Goal: Task Accomplishment & Management: Use online tool/utility

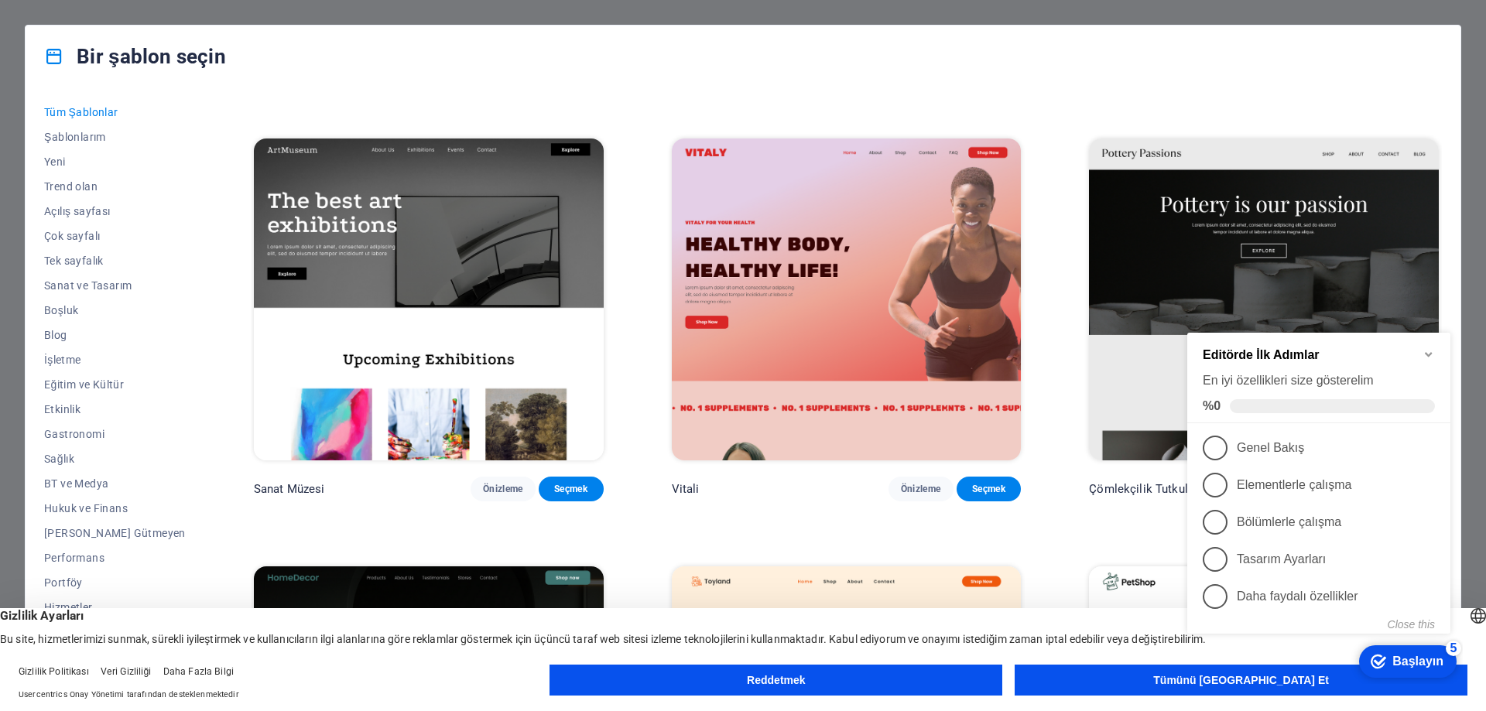
scroll to position [464, 0]
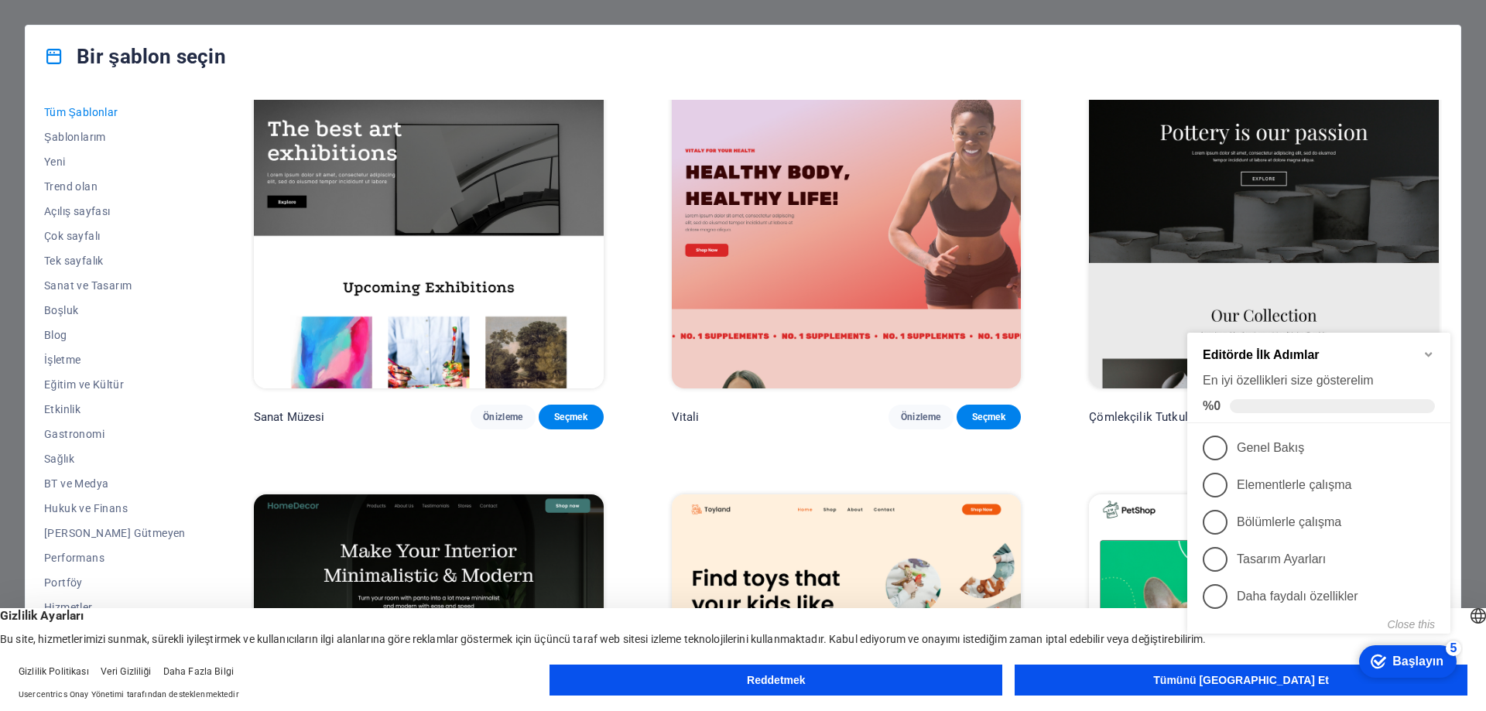
click at [1429, 348] on icon "Minimize checklist" at bounding box center [1429, 354] width 12 height 12
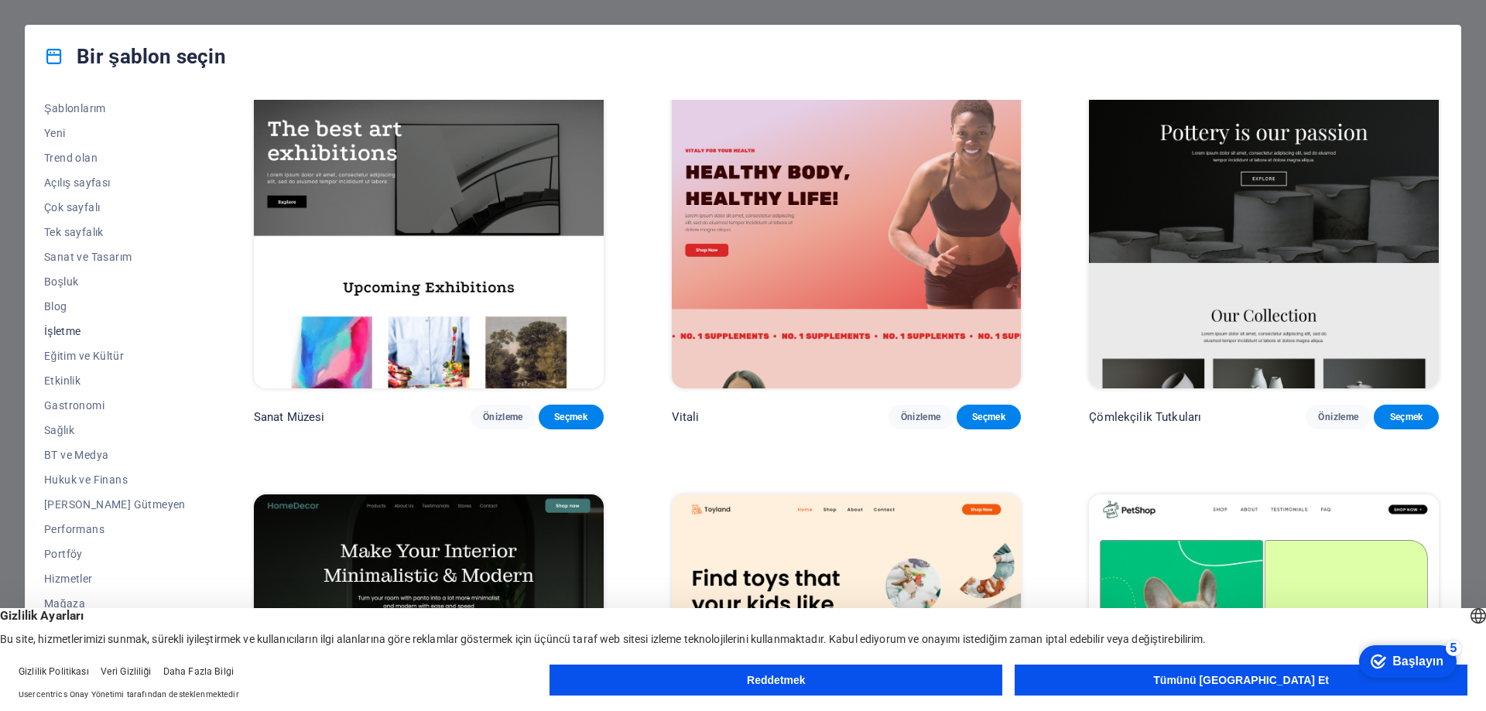
scroll to position [0, 0]
click at [83, 183] on font "Trend olan" at bounding box center [70, 186] width 53 height 12
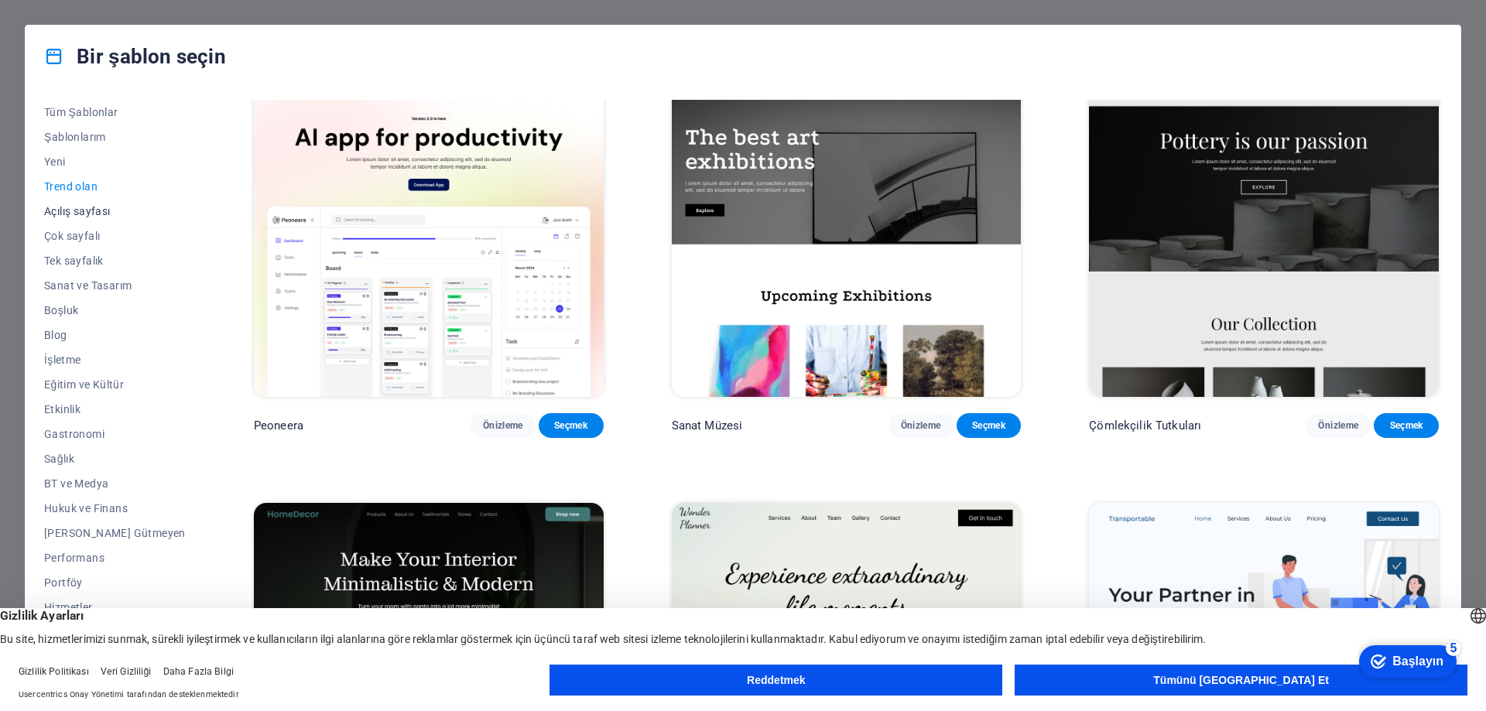
click at [98, 210] on font "Açılış sayfası" at bounding box center [77, 211] width 67 height 12
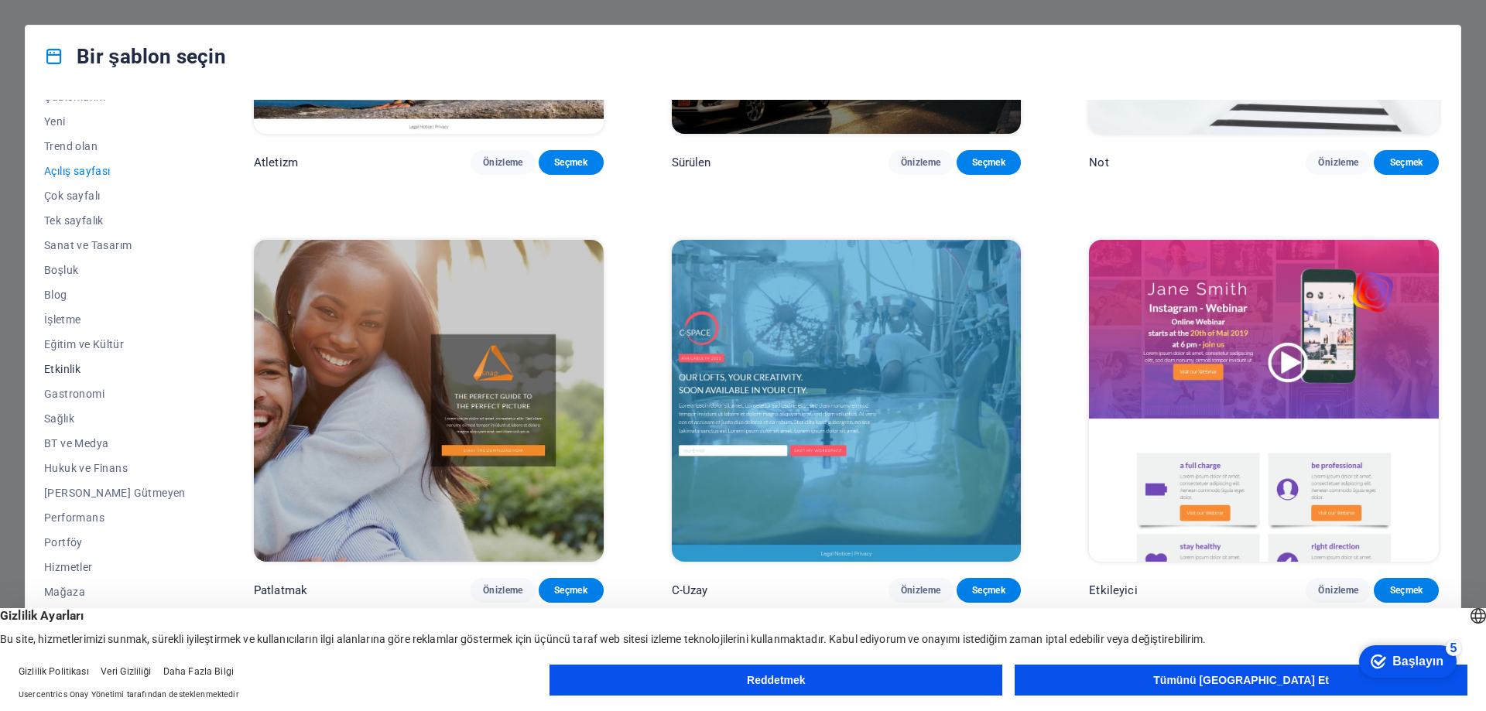
scroll to position [77, 0]
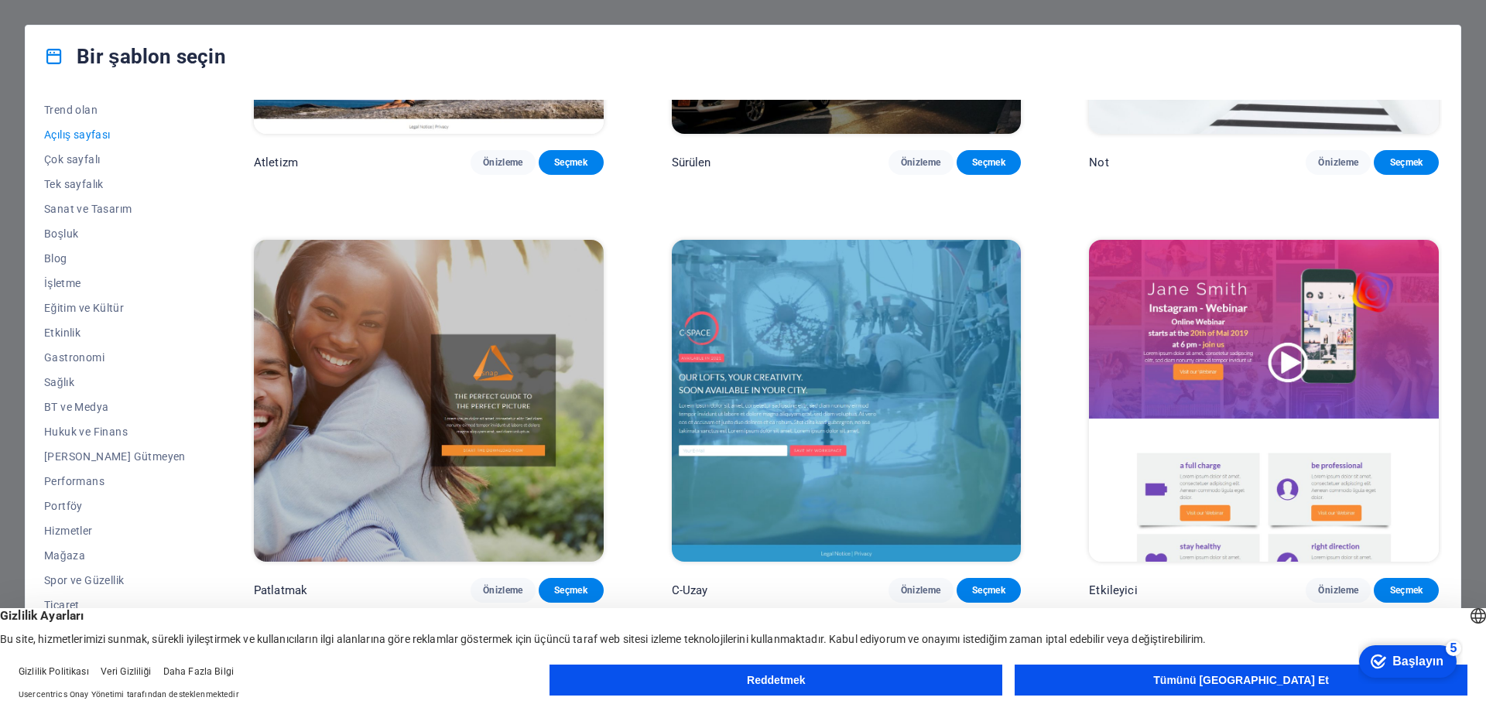
click at [1239, 681] on font "Tümünü Kabul Et" at bounding box center [1242, 680] width 176 height 12
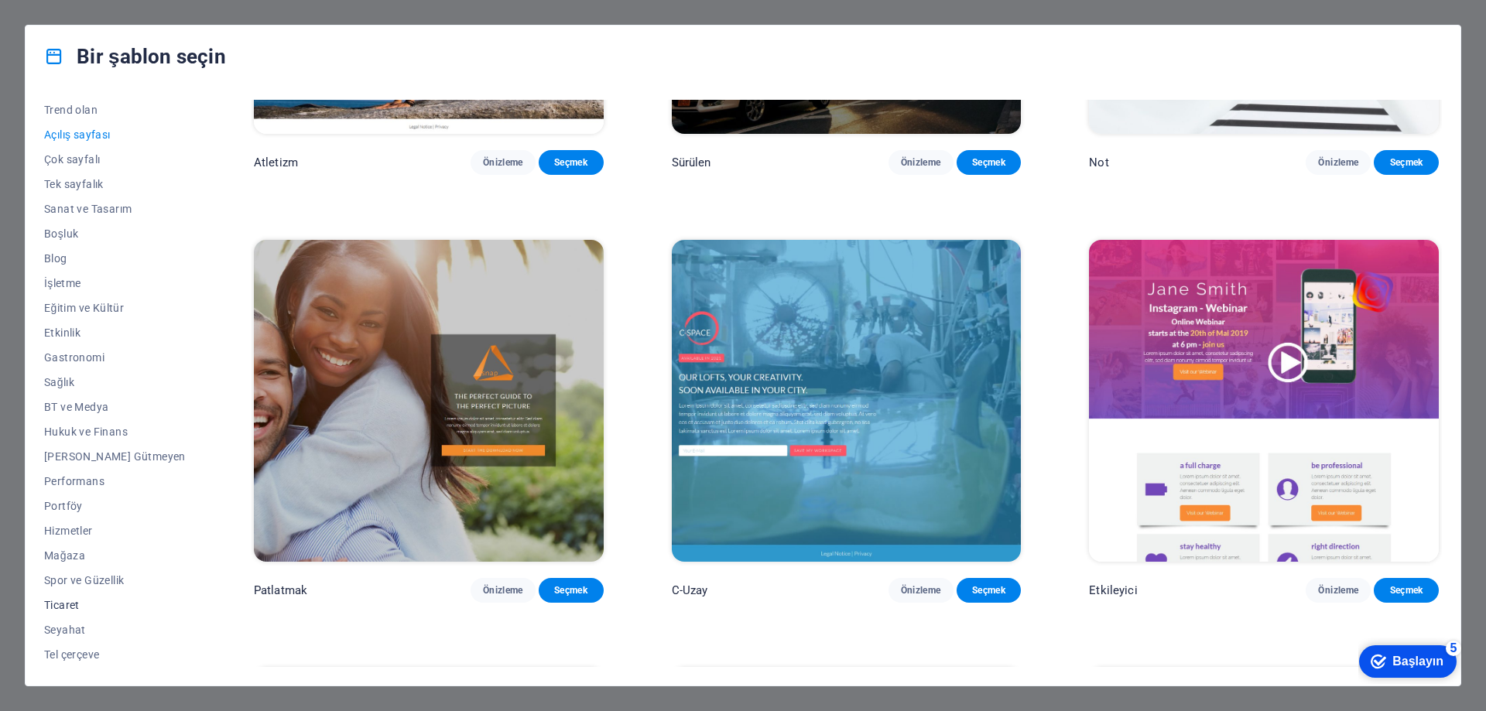
click at [66, 604] on font "Ticaret" at bounding box center [62, 605] width 36 height 12
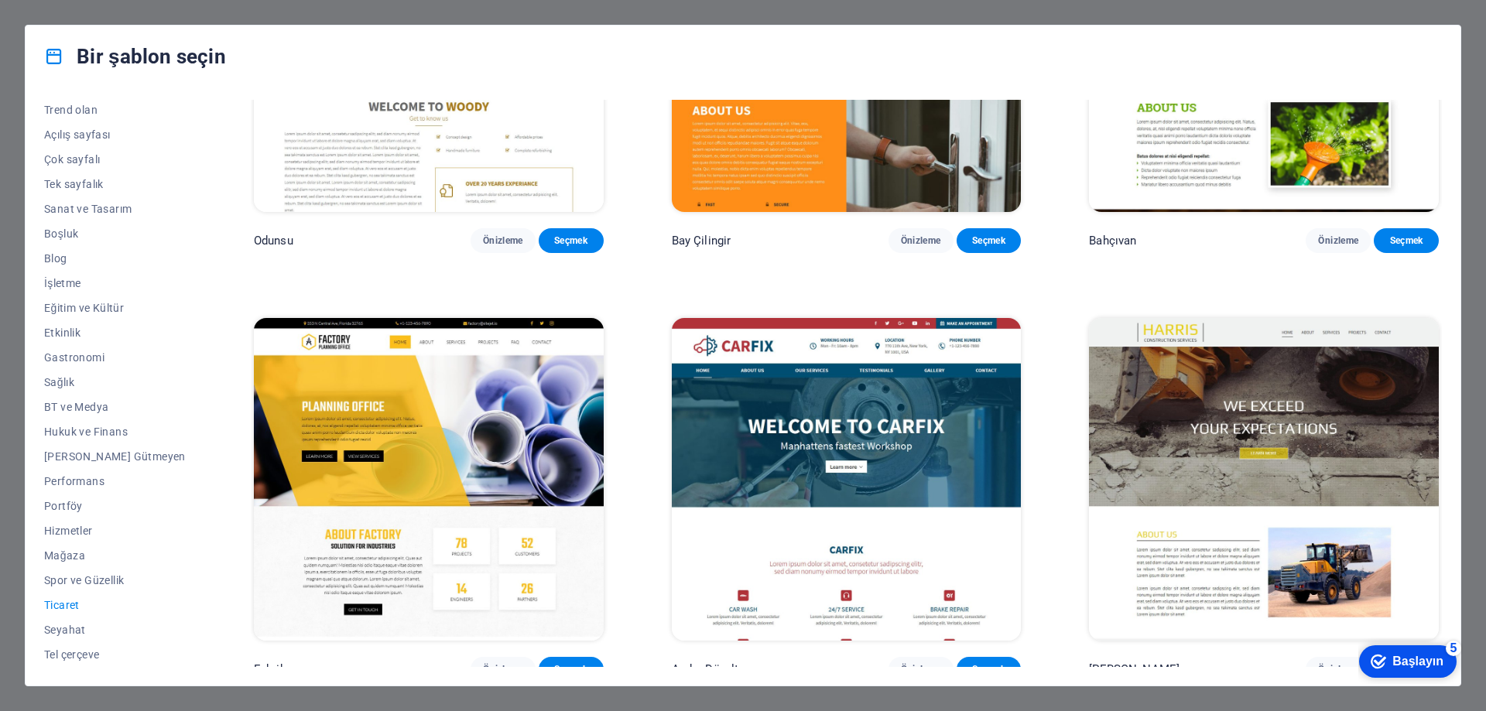
scroll to position [681, 0]
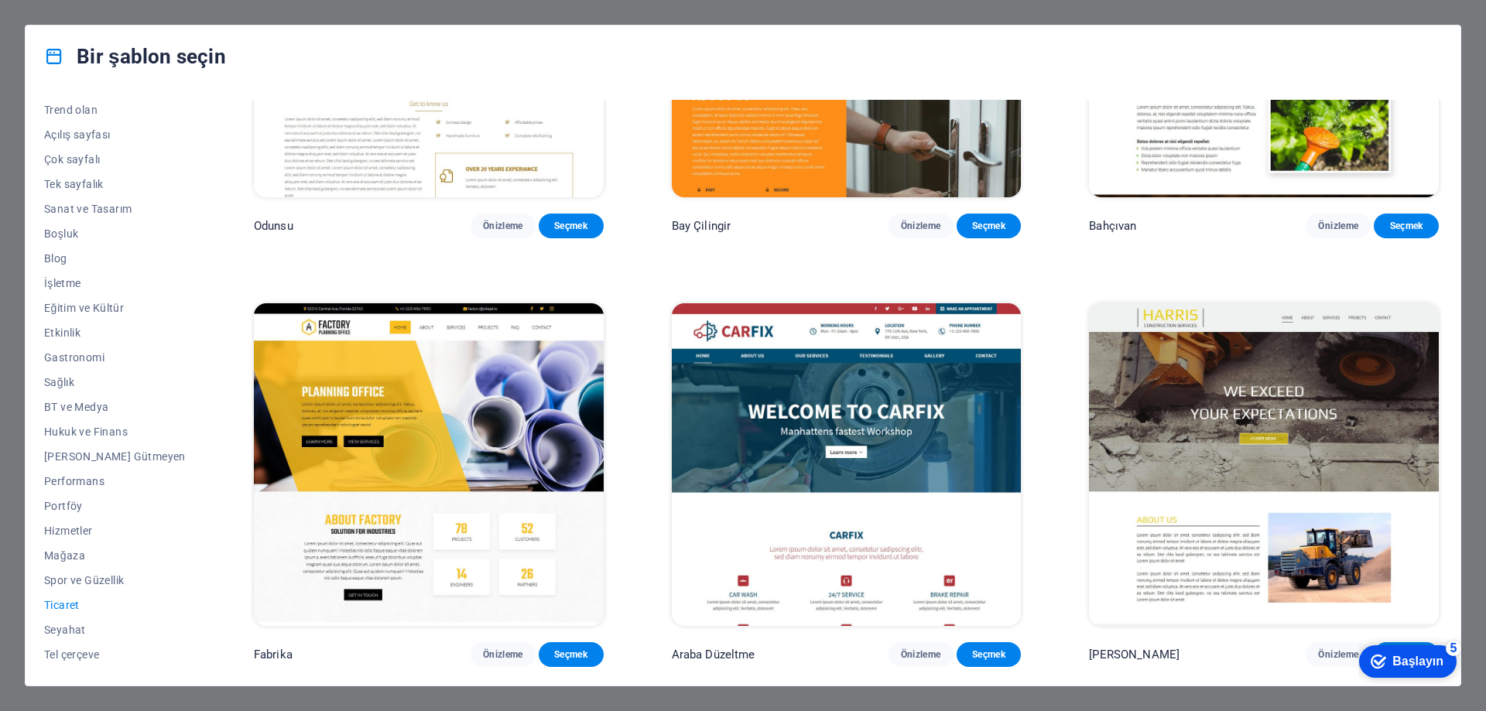
click at [430, 403] on img at bounding box center [429, 464] width 350 height 322
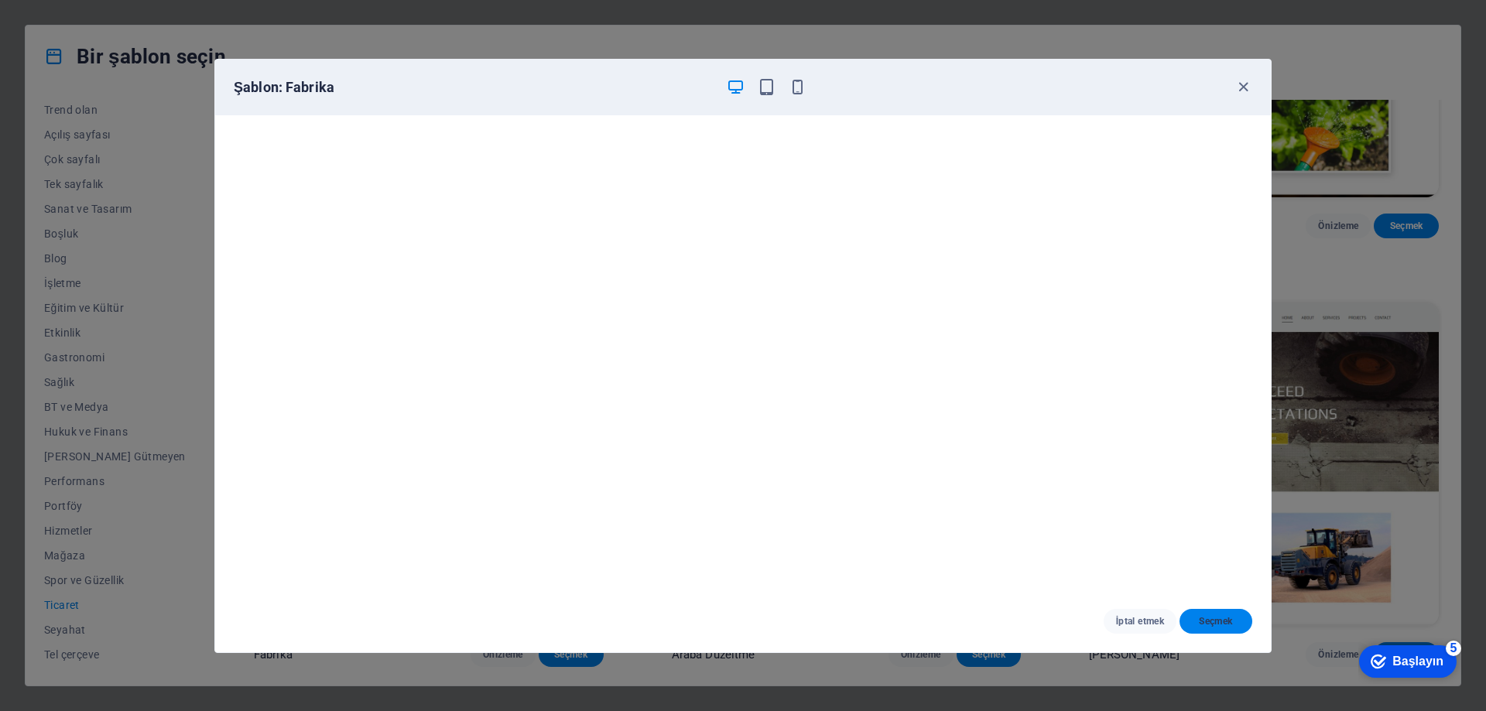
click at [1211, 620] on font "Seçmek" at bounding box center [1215, 621] width 33 height 11
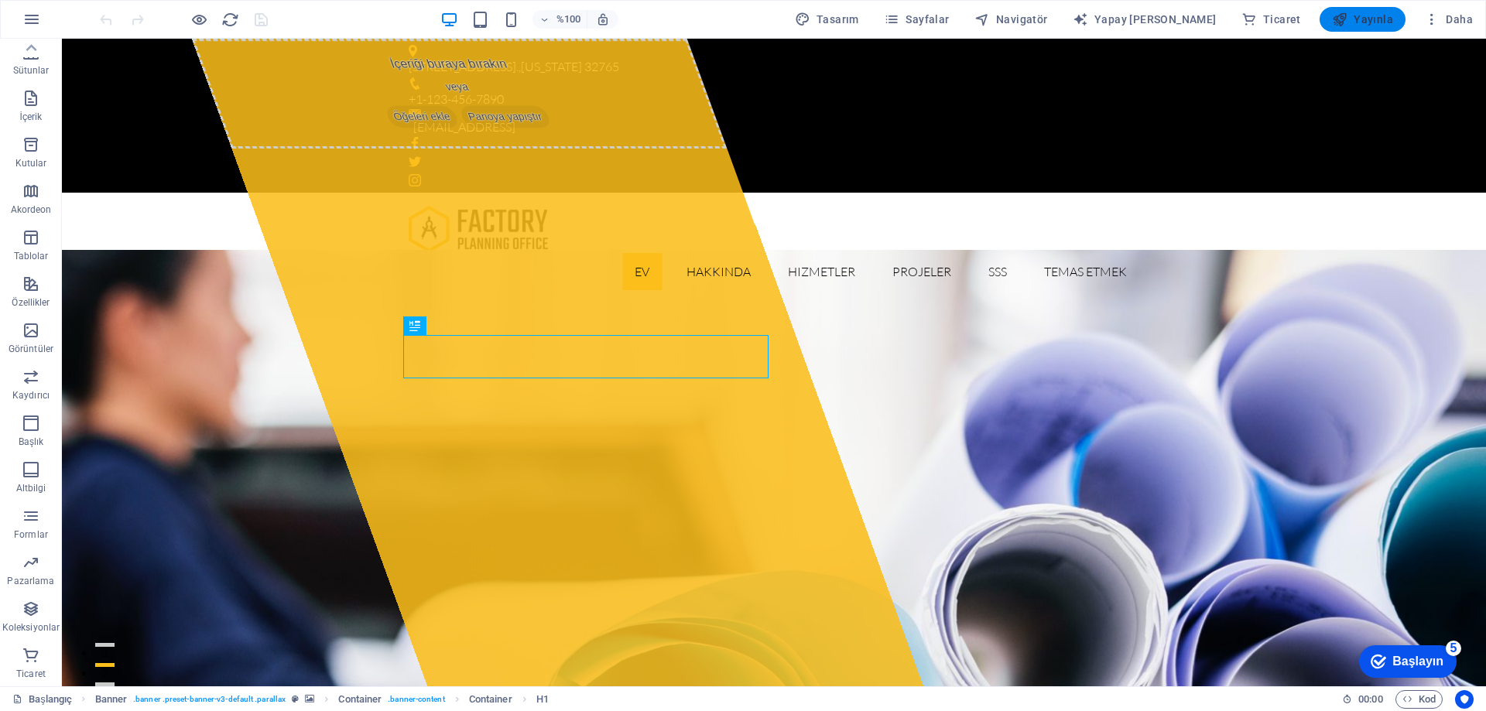
click at [1370, 19] on font "Yayınla" at bounding box center [1373, 19] width 39 height 12
